Goal: Information Seeking & Learning: Learn about a topic

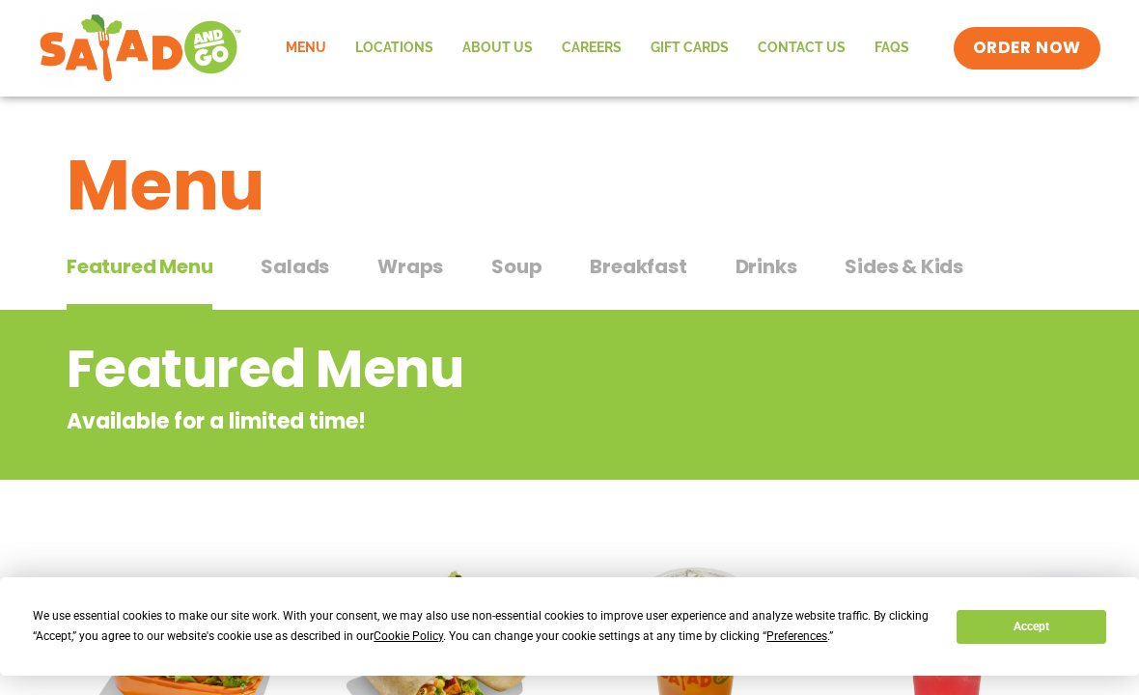
click at [298, 273] on span "Salads" at bounding box center [295, 266] width 69 height 29
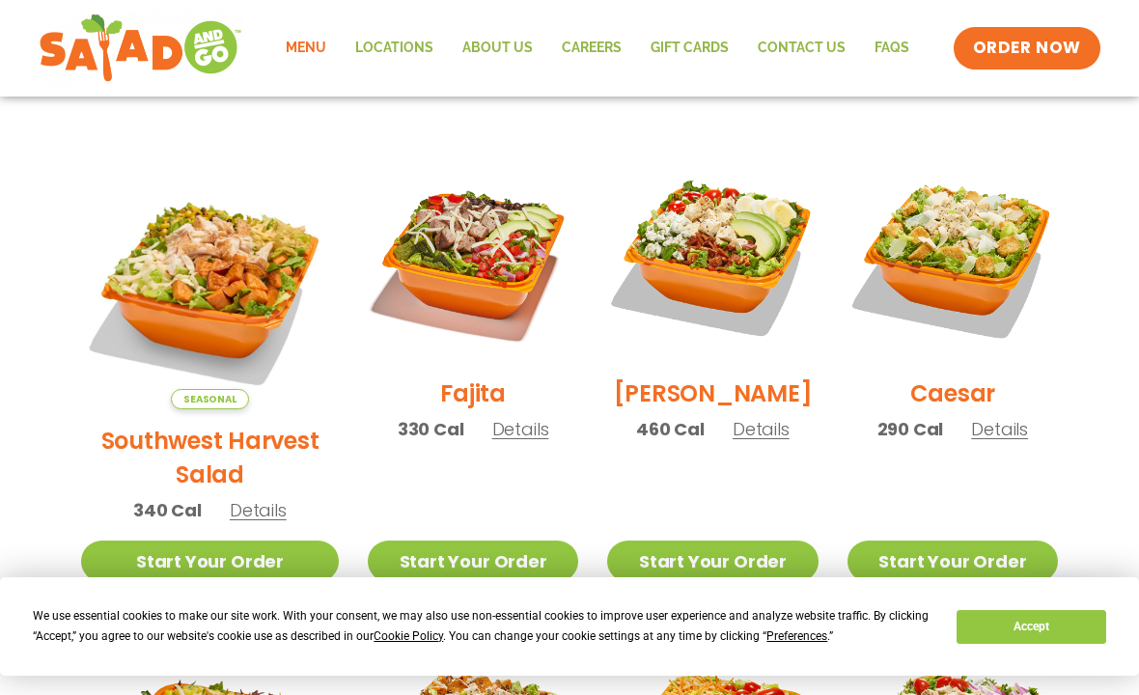
scroll to position [488, 0]
click at [186, 425] on h2 "Southwest Harvest Salad" at bounding box center [210, 459] width 258 height 68
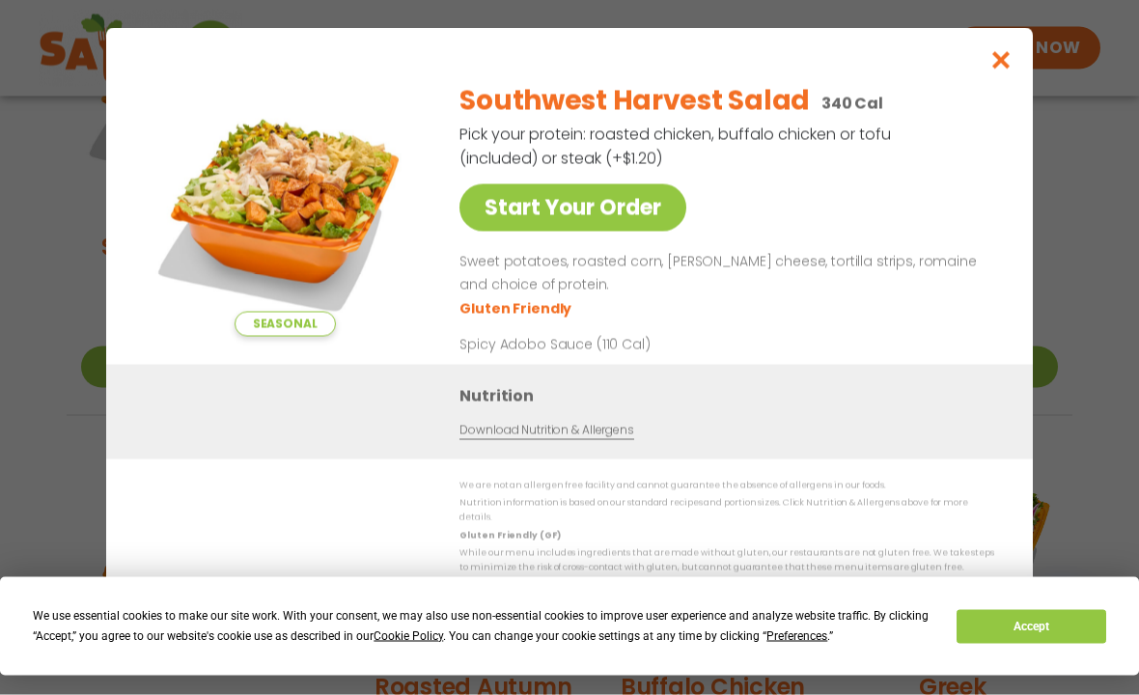
scroll to position [683, 0]
click at [592, 439] on link "Download Nutrition & Allergens" at bounding box center [546, 430] width 174 height 18
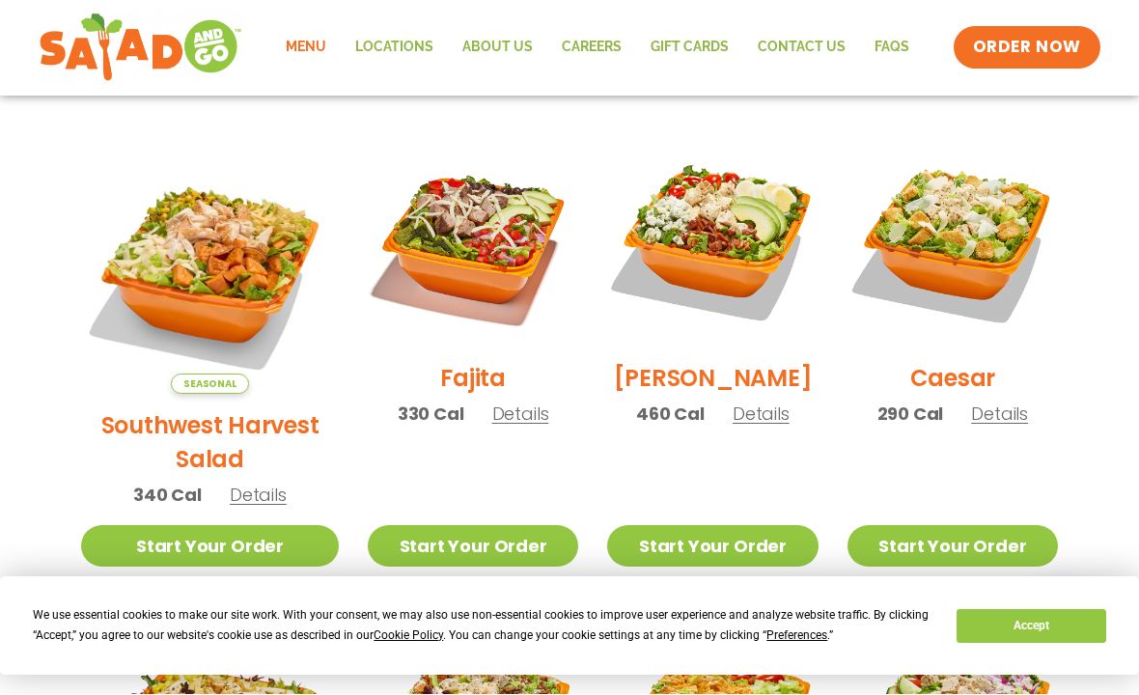
scroll to position [505, 0]
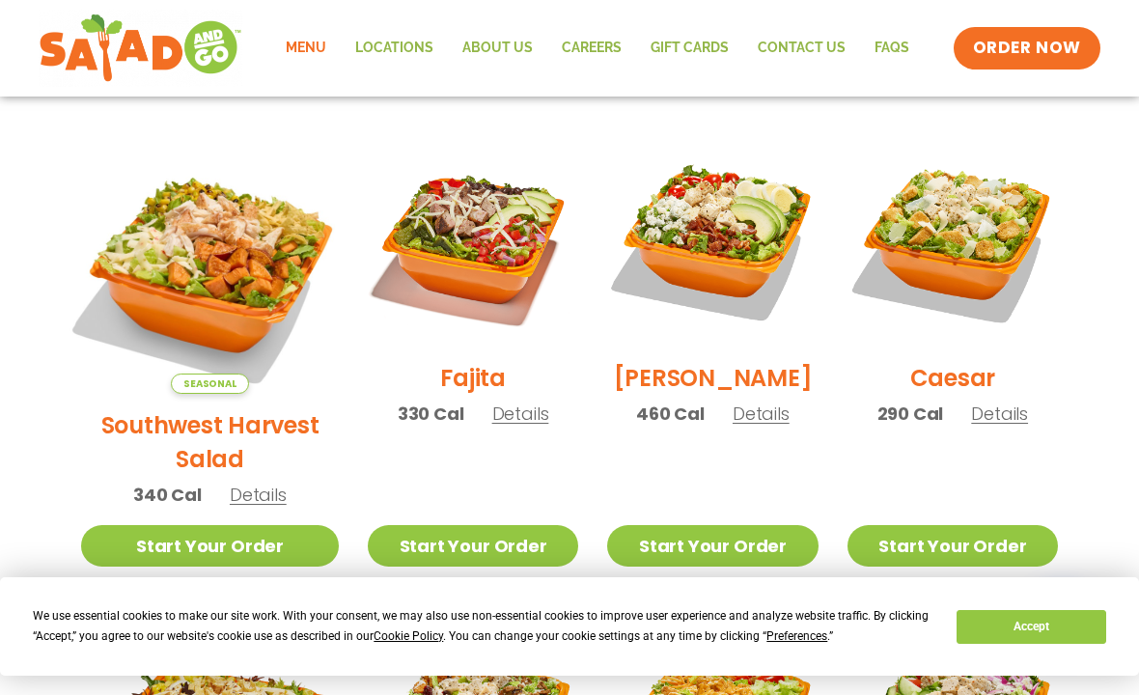
click at [175, 238] on img at bounding box center [210, 265] width 302 height 302
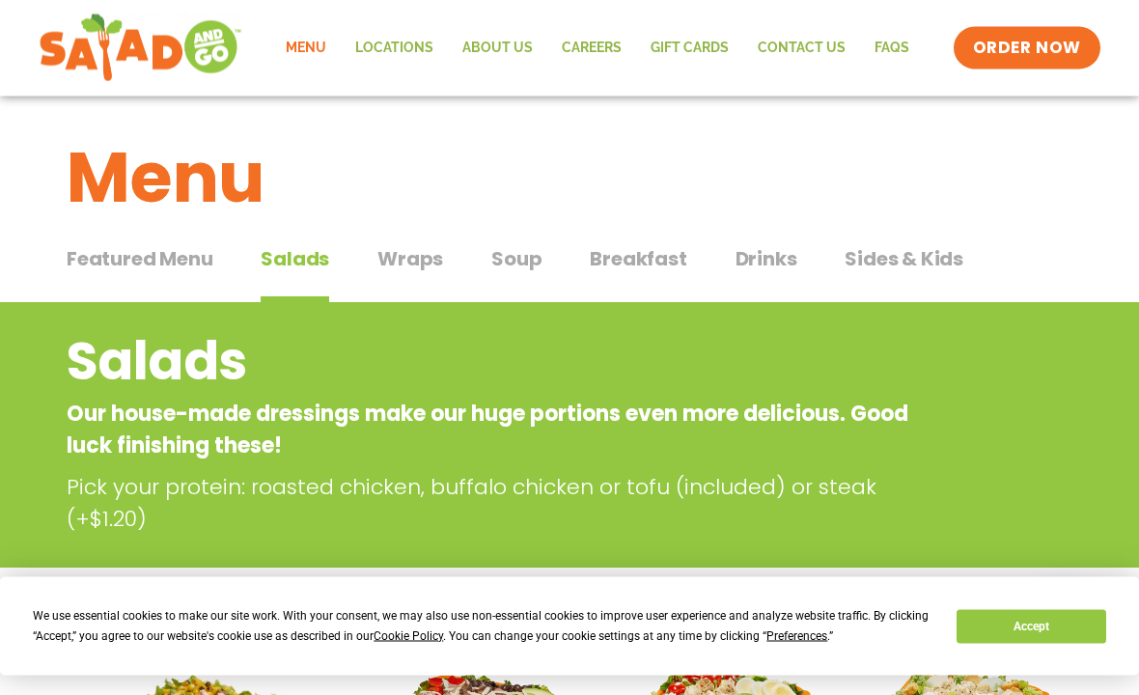
scroll to position [0, 0]
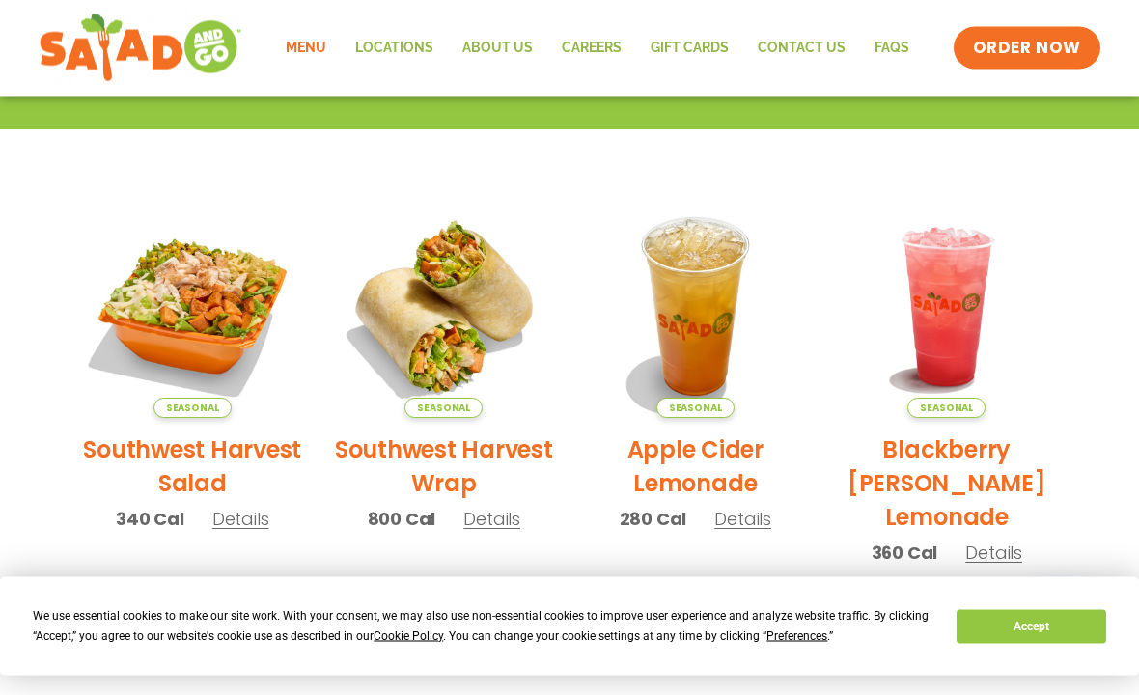
scroll to position [383, 0]
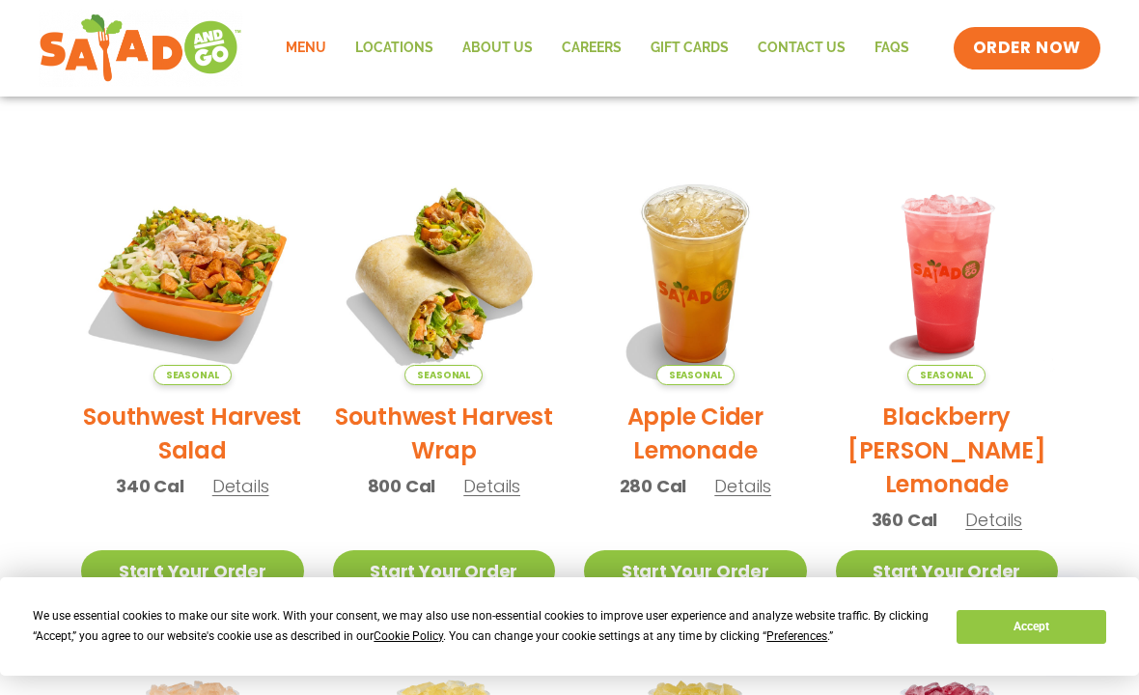
click at [196, 439] on h2 "Southwest Harvest Salad" at bounding box center [192, 434] width 223 height 68
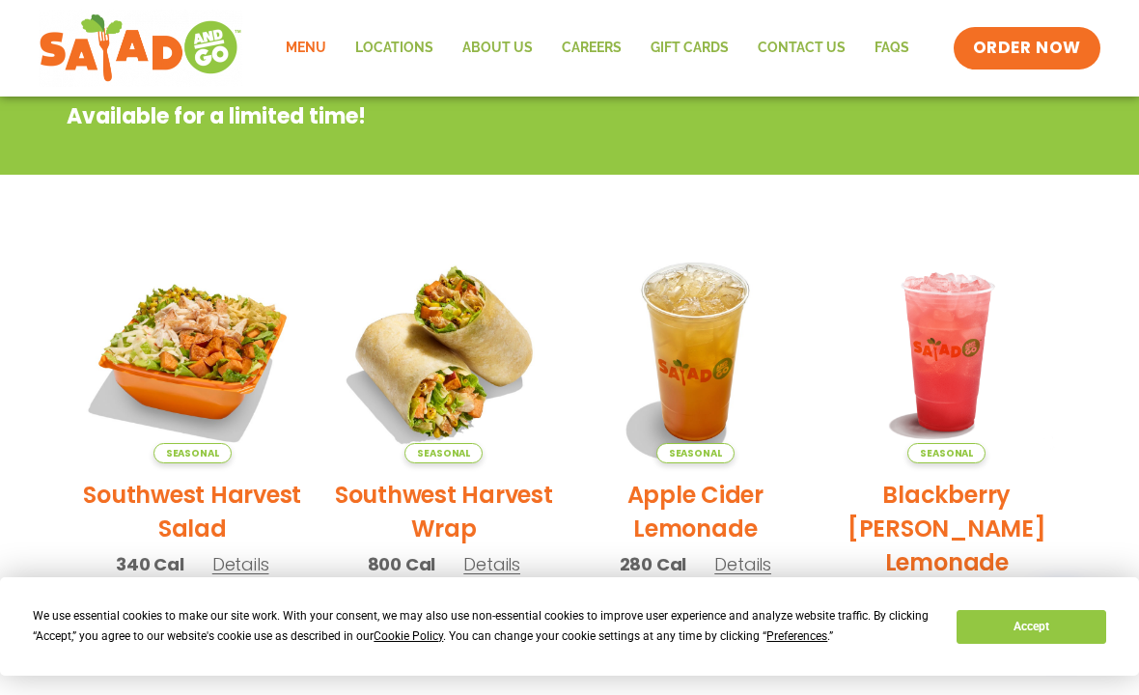
scroll to position [62, 0]
